Goal: Task Accomplishment & Management: Manage account settings

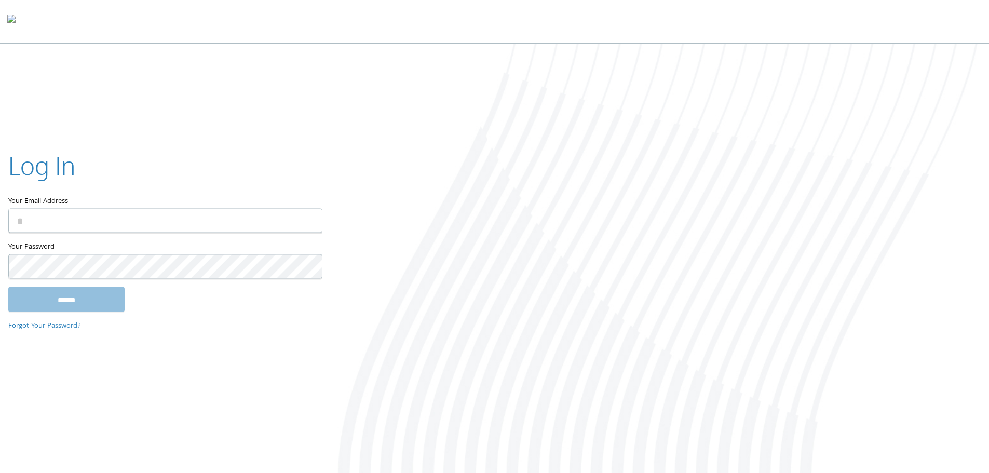
type input "**********"
click at [63, 299] on input "******" at bounding box center [66, 299] width 116 height 25
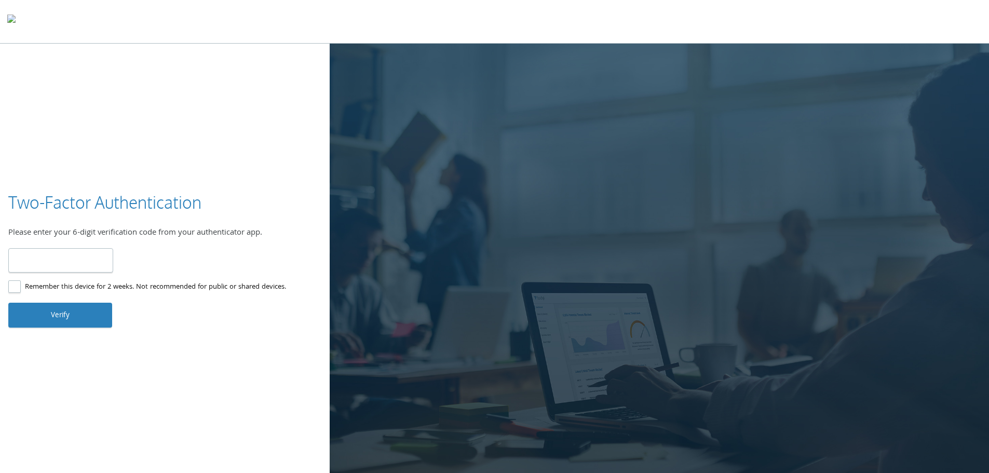
click at [47, 266] on input "number" at bounding box center [60, 260] width 105 height 24
type input "******"
